Goal: Information Seeking & Learning: Learn about a topic

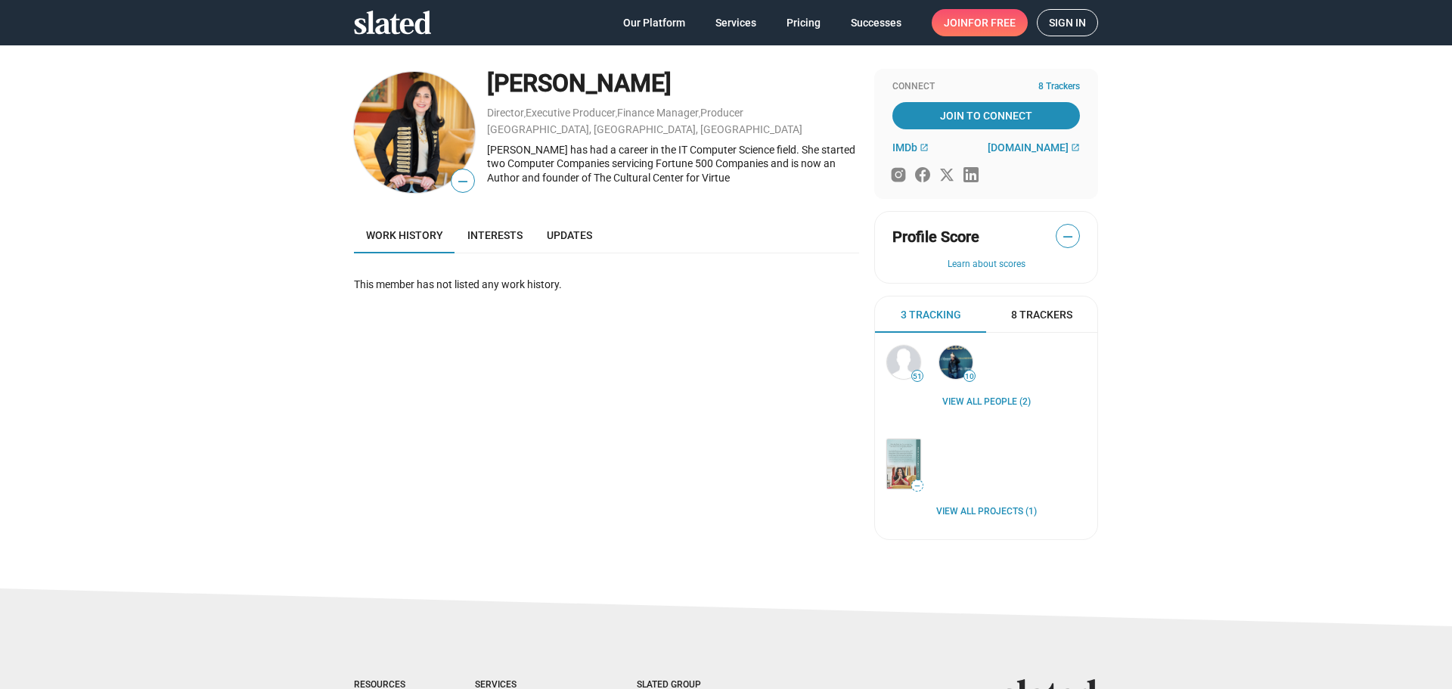
click at [397, 144] on img at bounding box center [414, 132] width 121 height 121
click at [545, 79] on div "[PERSON_NAME]" at bounding box center [673, 83] width 372 height 33
copy div "[PERSON_NAME]"
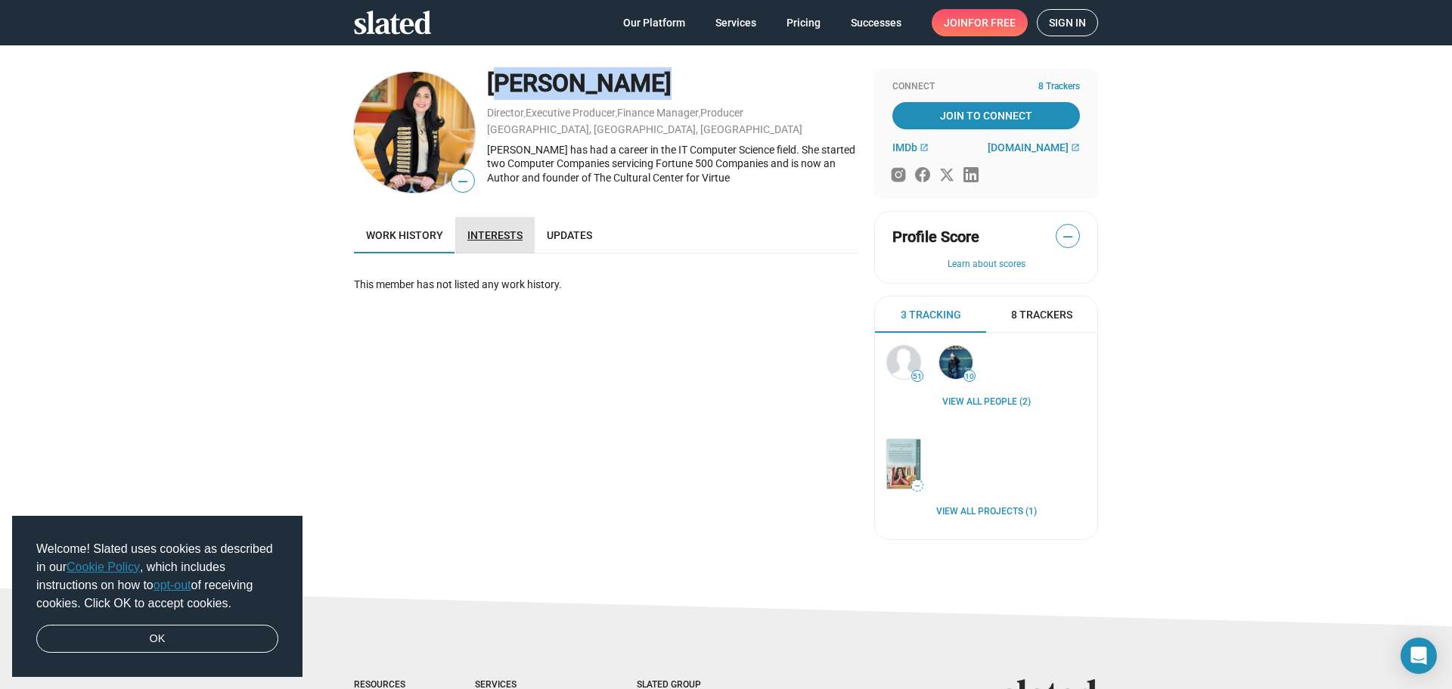
click at [517, 239] on link "Interests" at bounding box center [494, 235] width 79 height 36
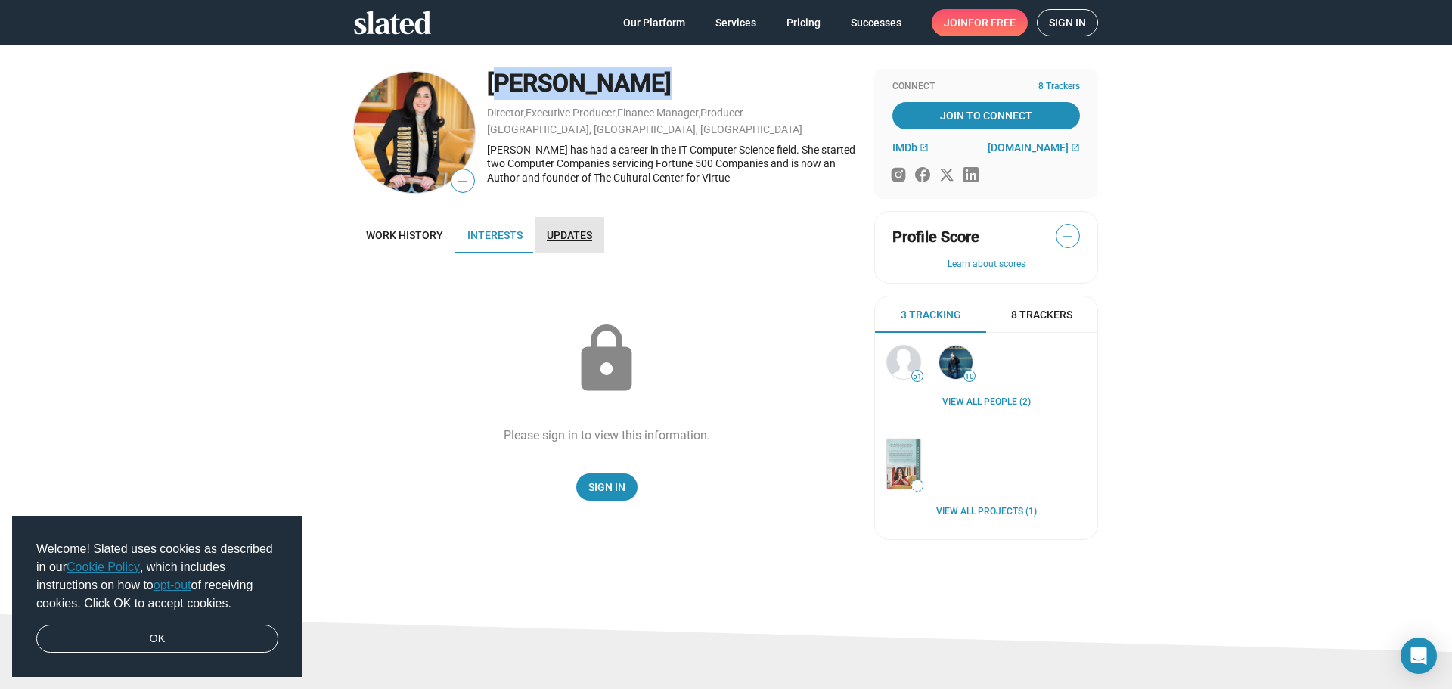
click at [566, 229] on span "Updates" at bounding box center [569, 235] width 45 height 12
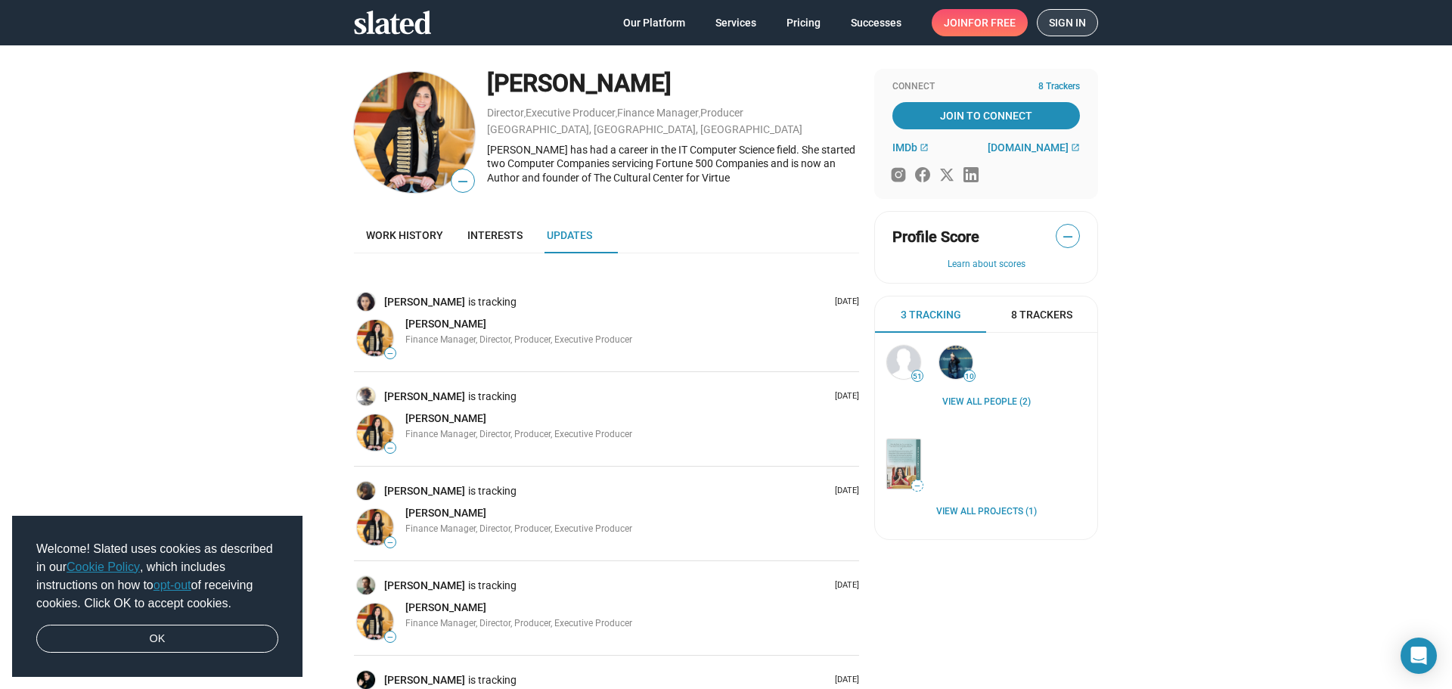
click at [1064, 17] on span "Sign in" at bounding box center [1067, 23] width 37 height 26
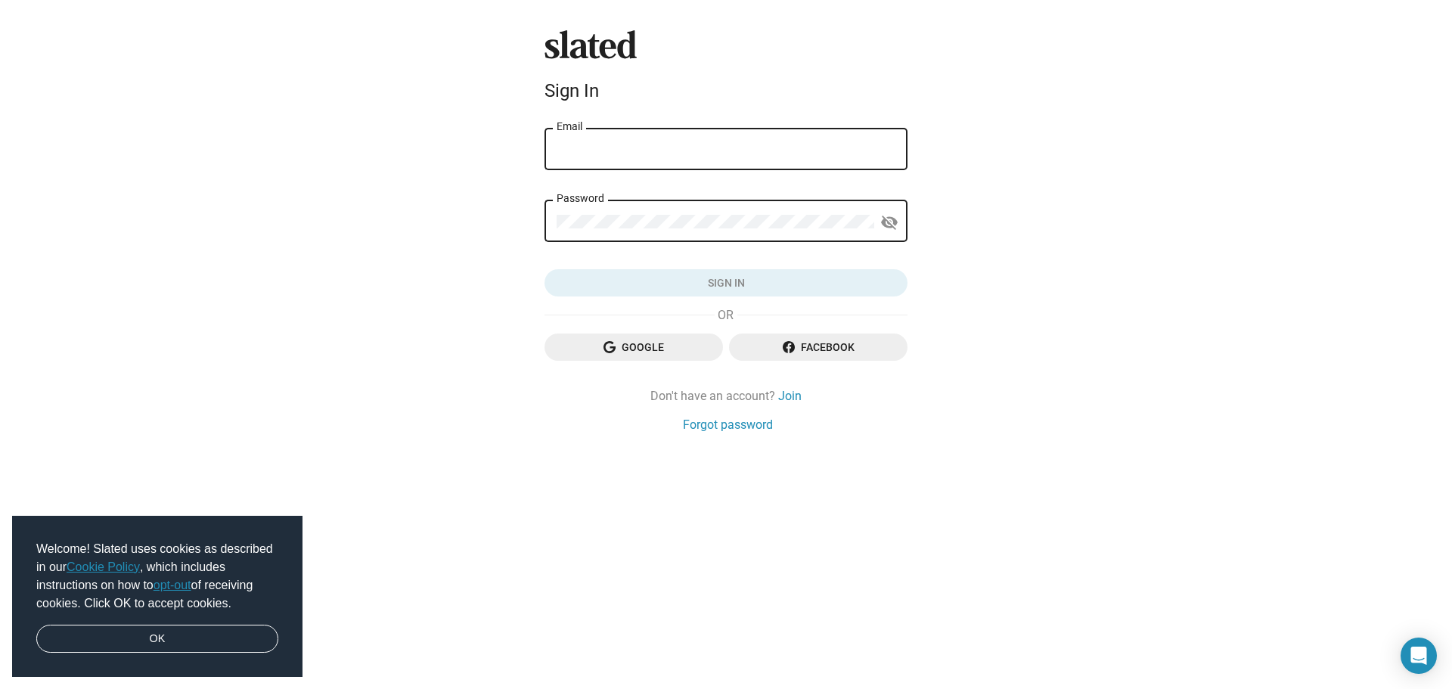
type input "[PERSON_NAME][EMAIL_ADDRESS][DOMAIN_NAME]"
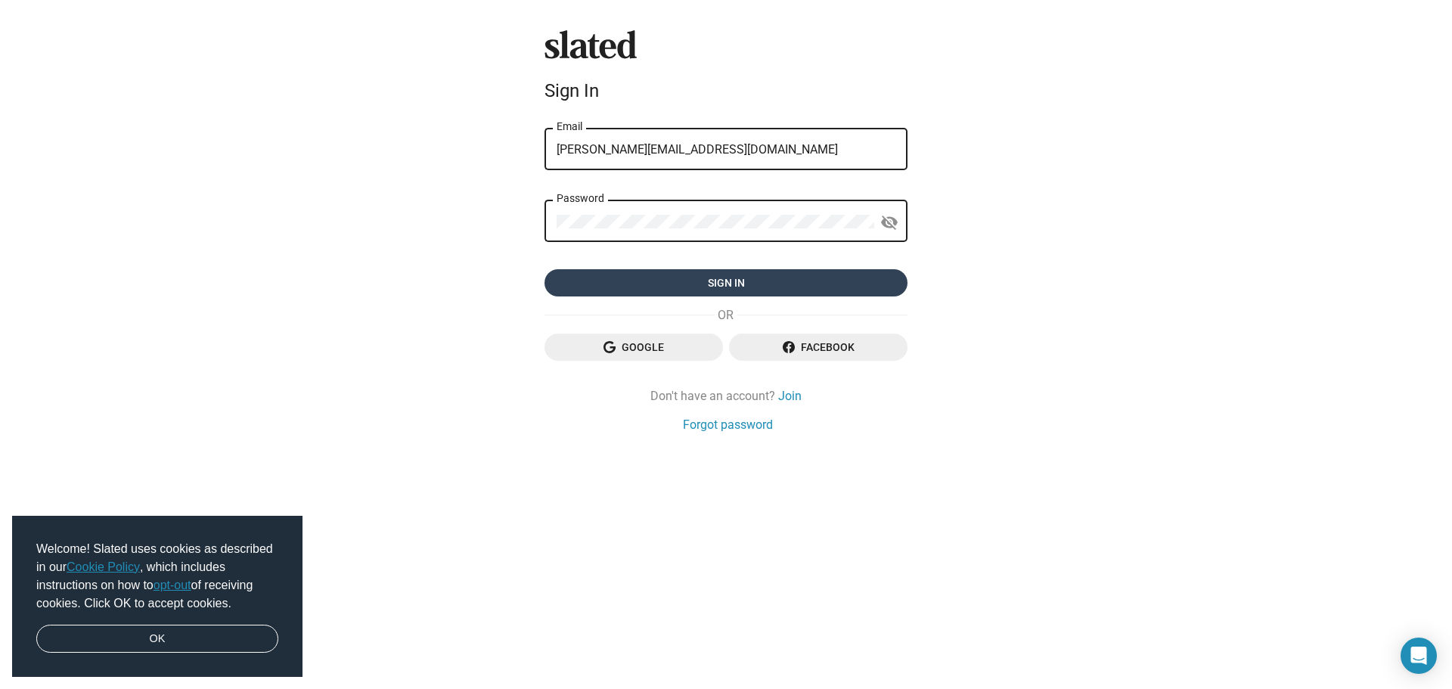
click at [699, 288] on span "Sign in" at bounding box center [726, 282] width 339 height 27
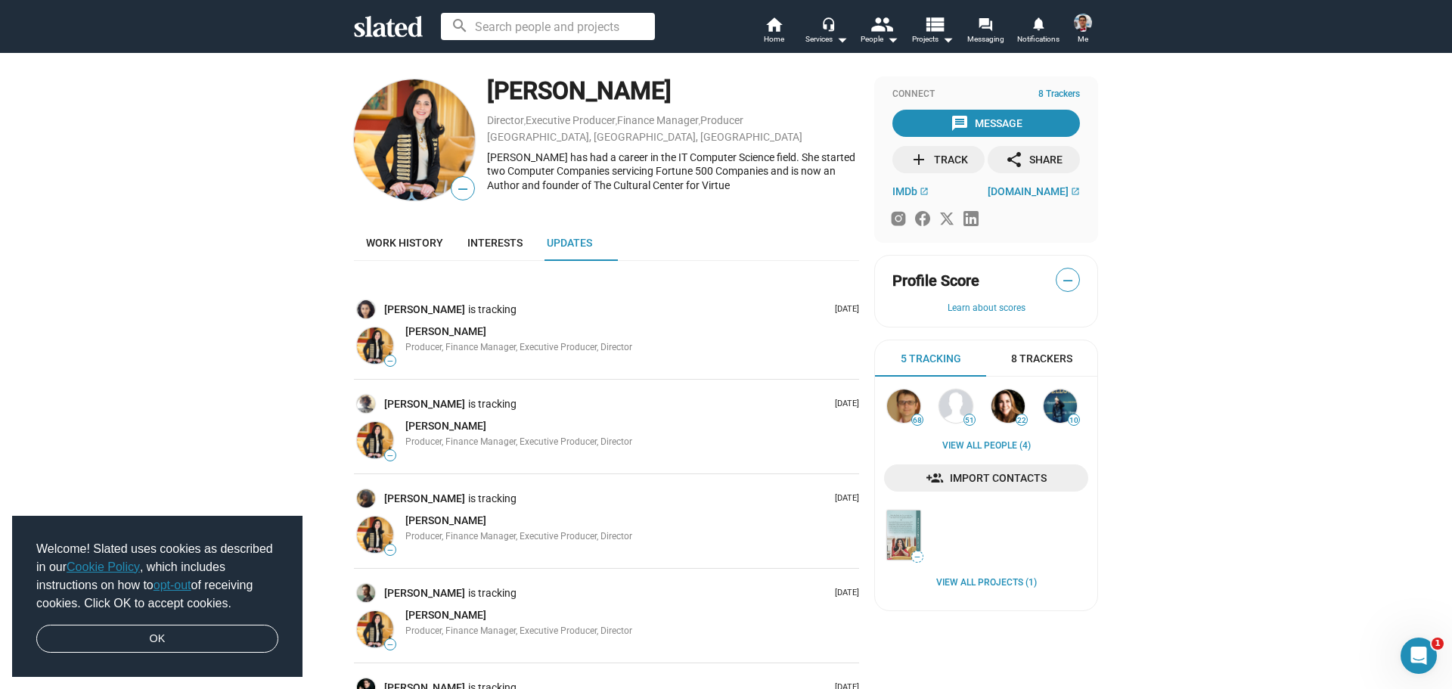
click at [981, 576] on div "— View all Projects (1)" at bounding box center [986, 549] width 204 height 79
click at [980, 582] on link "View all Projects (1)" at bounding box center [987, 583] width 101 height 12
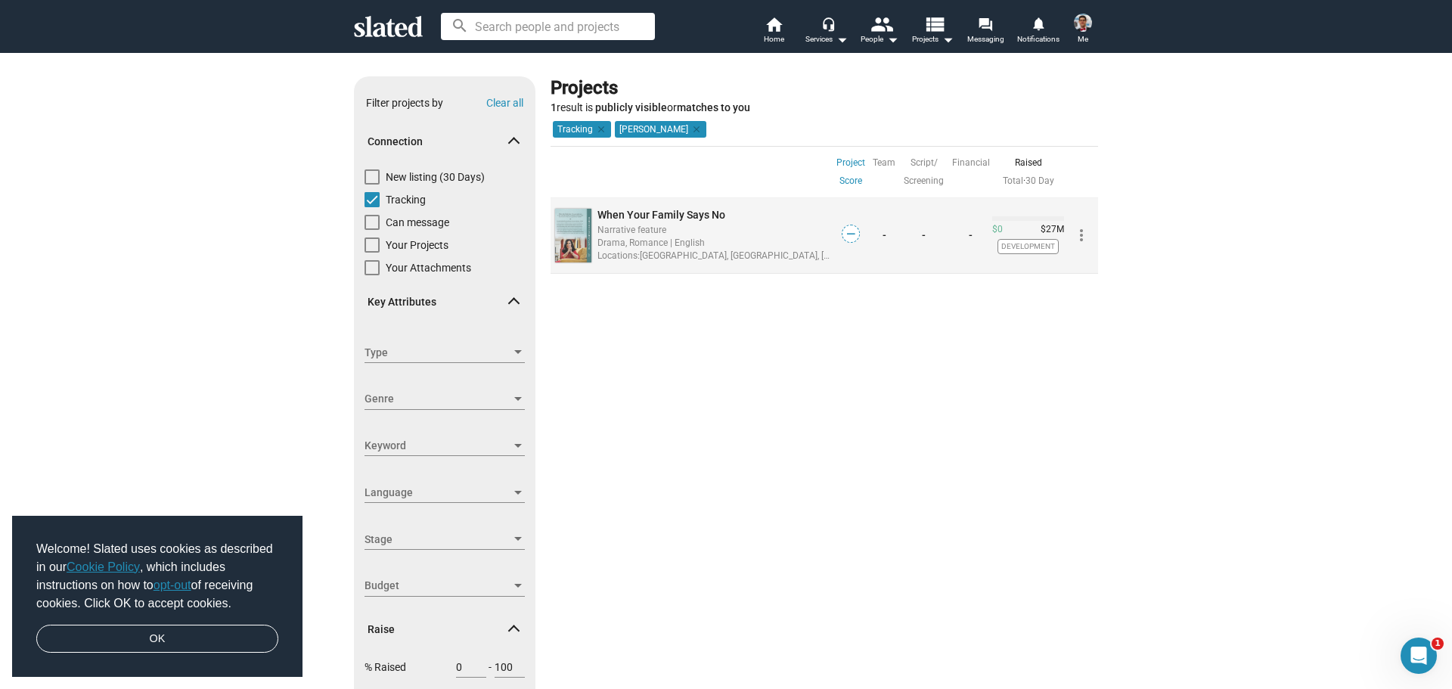
click at [623, 212] on span "When Your Family Says No" at bounding box center [662, 215] width 128 height 12
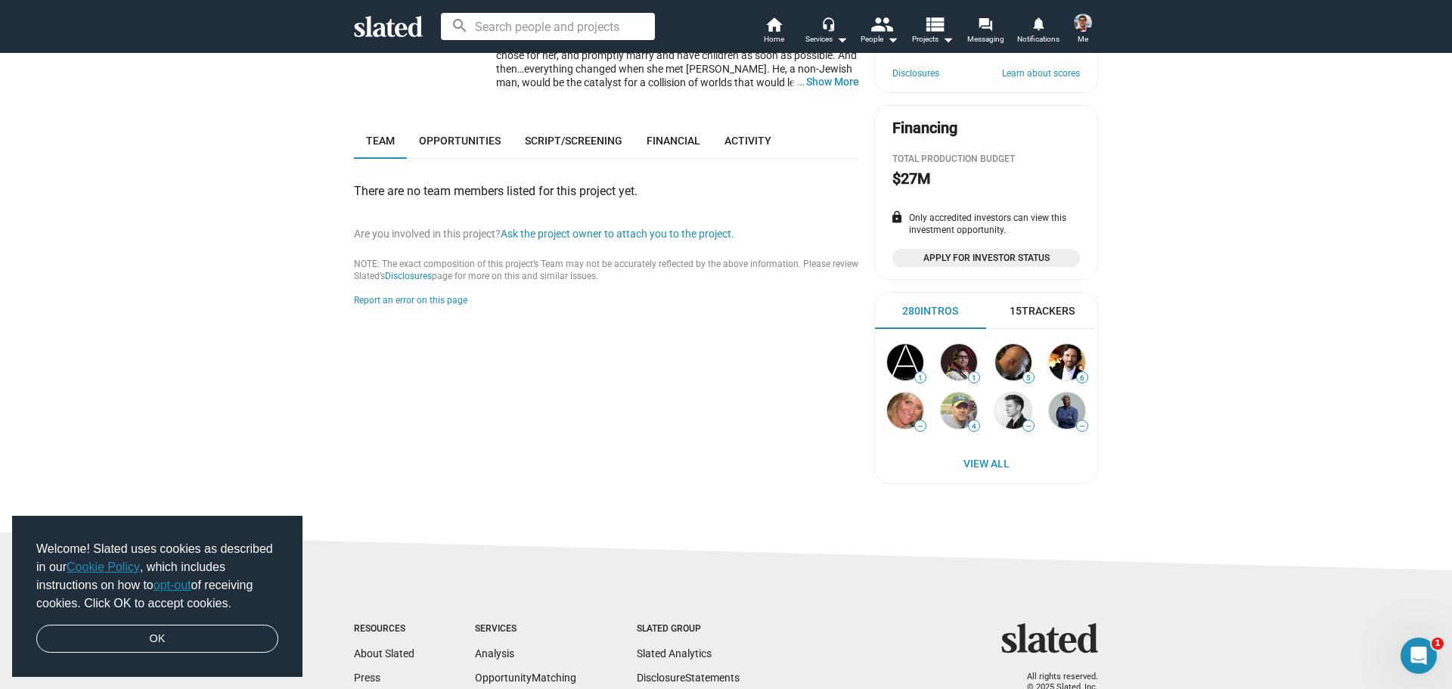
scroll to position [378, 0]
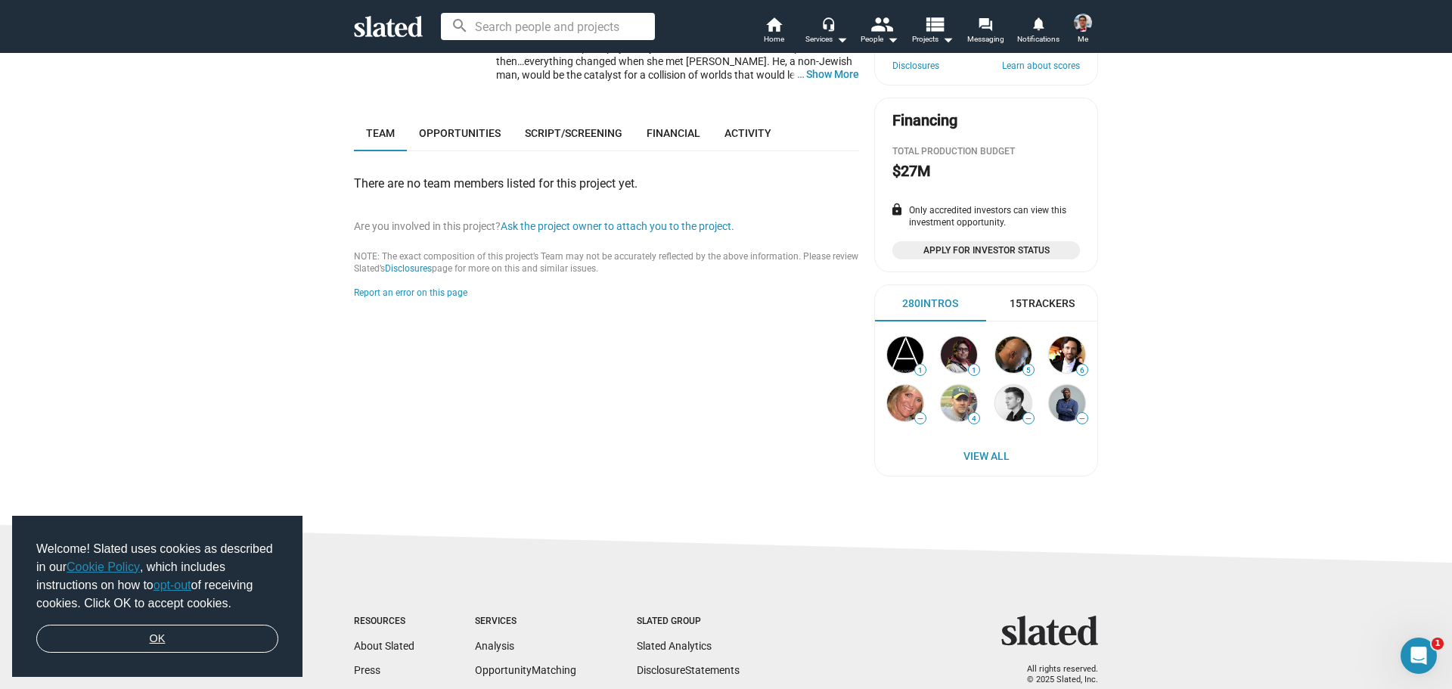
click at [230, 636] on link "OK" at bounding box center [157, 639] width 242 height 29
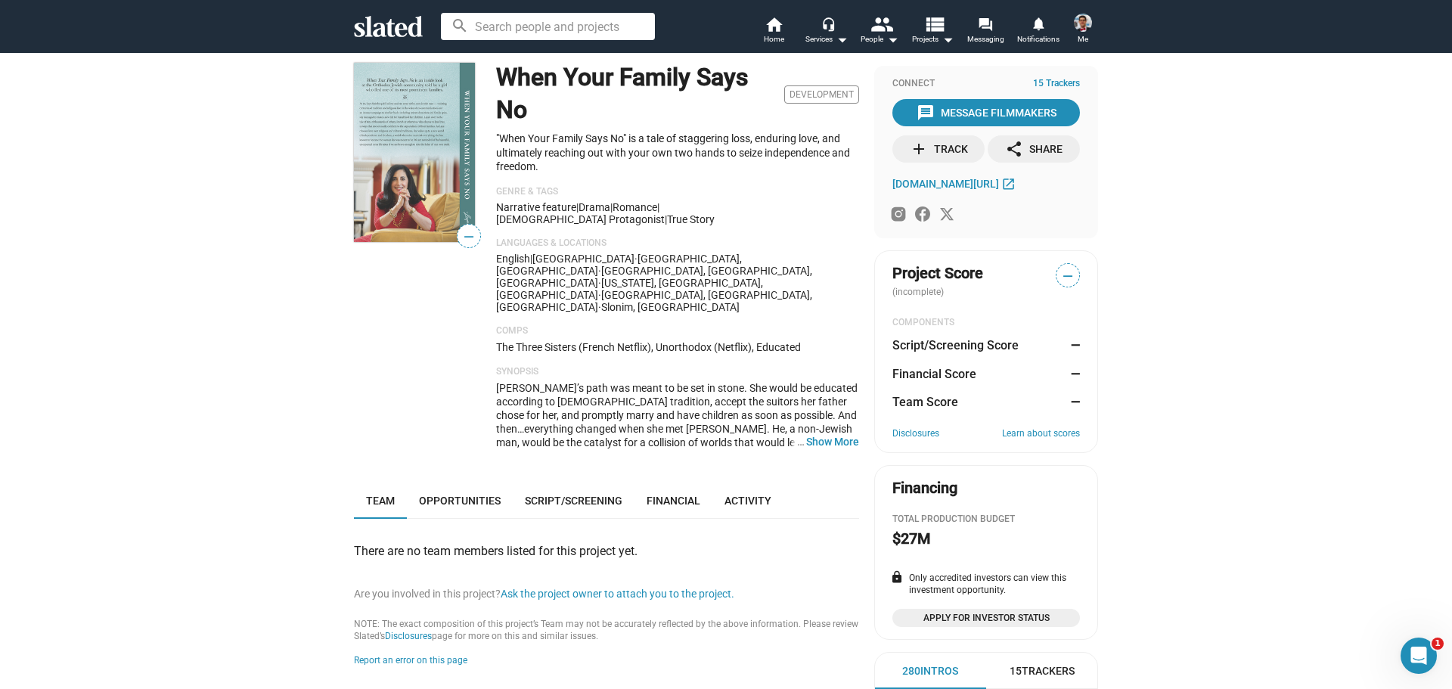
scroll to position [0, 0]
